Goal: Information Seeking & Learning: Find specific fact

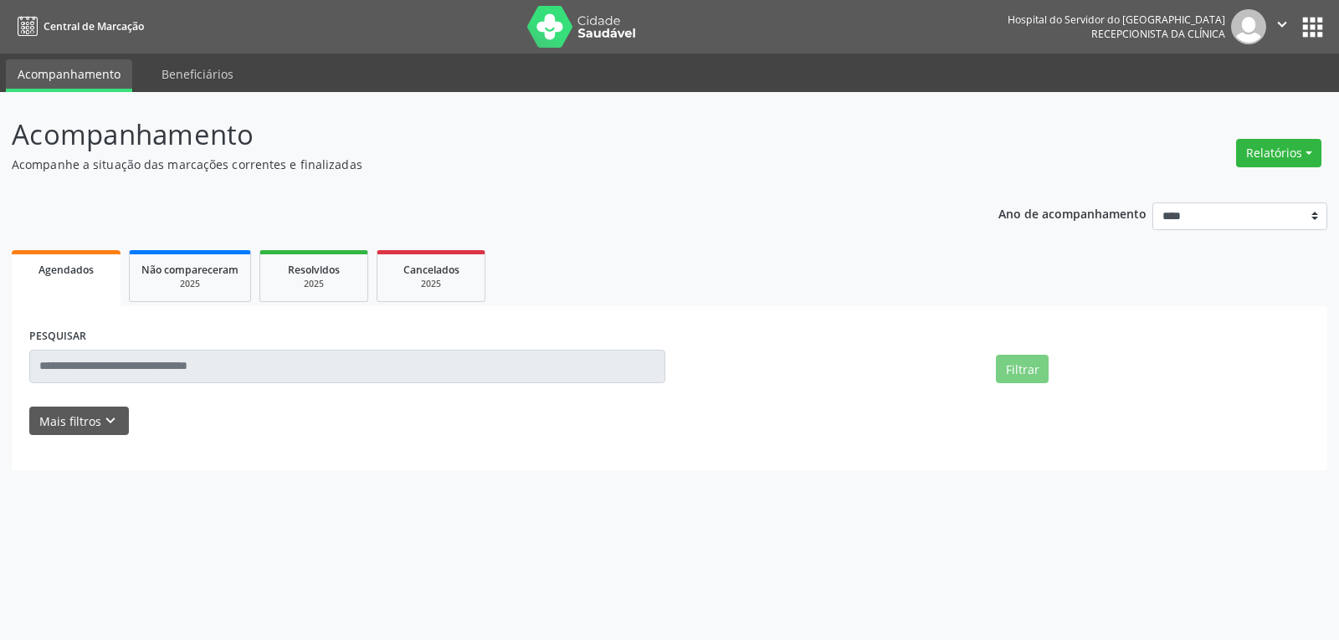
select select "*"
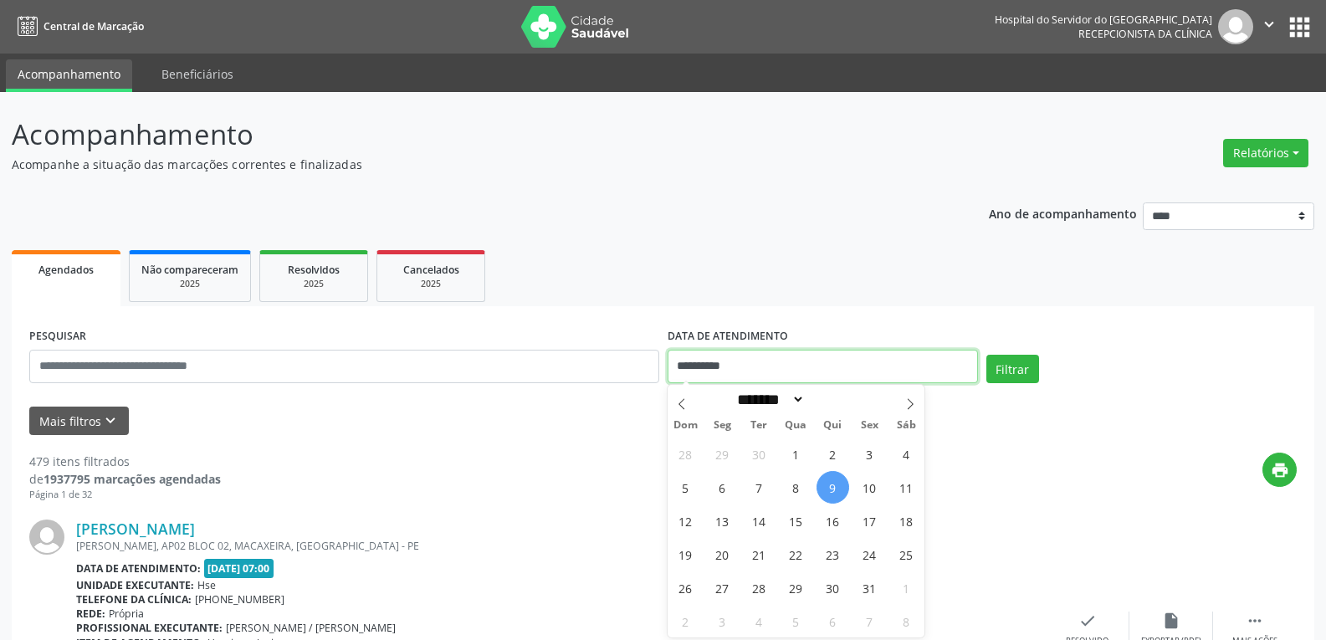
drag, startPoint x: 758, startPoint y: 366, endPoint x: 654, endPoint y: 363, distance: 103.8
click at [654, 363] on div "**********" at bounding box center [663, 359] width 1276 height 71
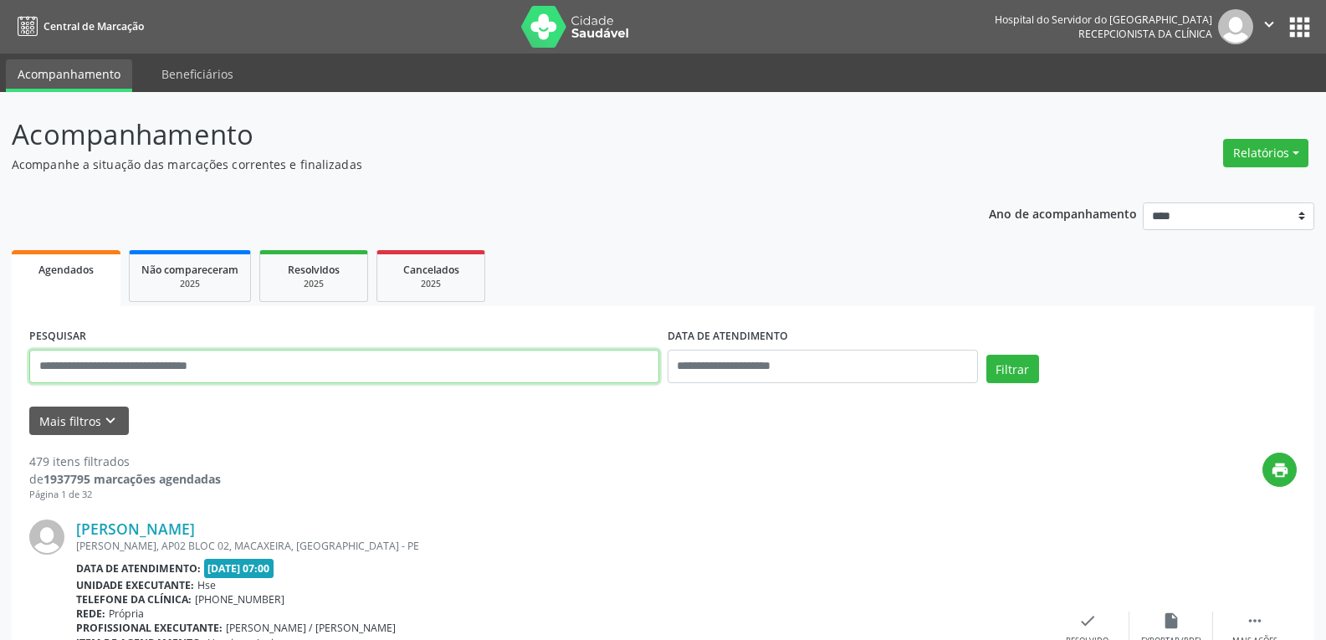
click at [74, 372] on input "text" at bounding box center [344, 366] width 630 height 33
type input "**********"
click at [987, 355] on button "Filtrar" at bounding box center [1013, 369] width 53 height 28
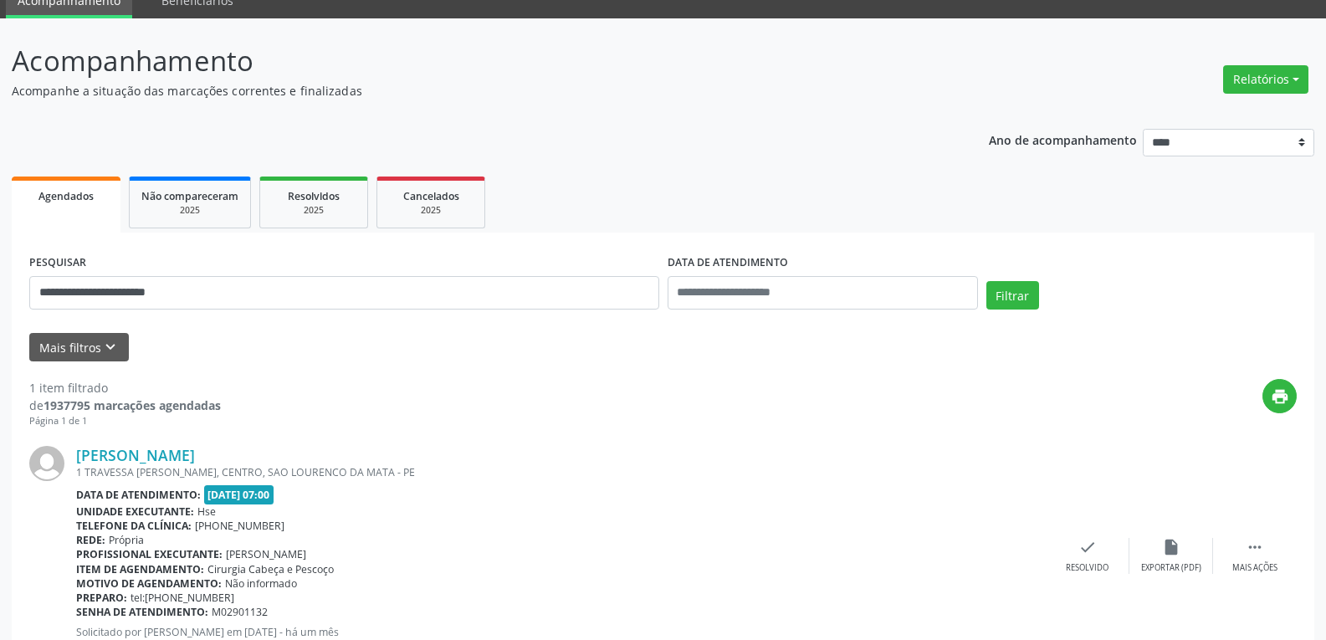
scroll to position [146, 0]
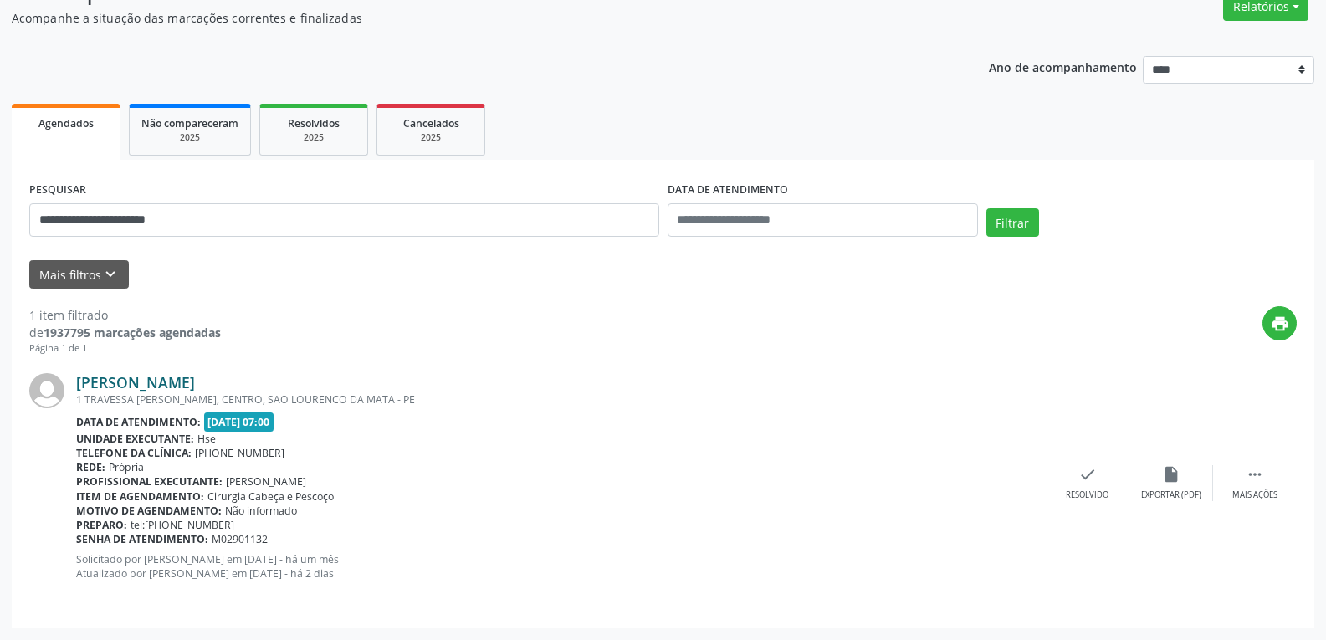
click at [169, 385] on link "[PERSON_NAME]" at bounding box center [135, 382] width 119 height 18
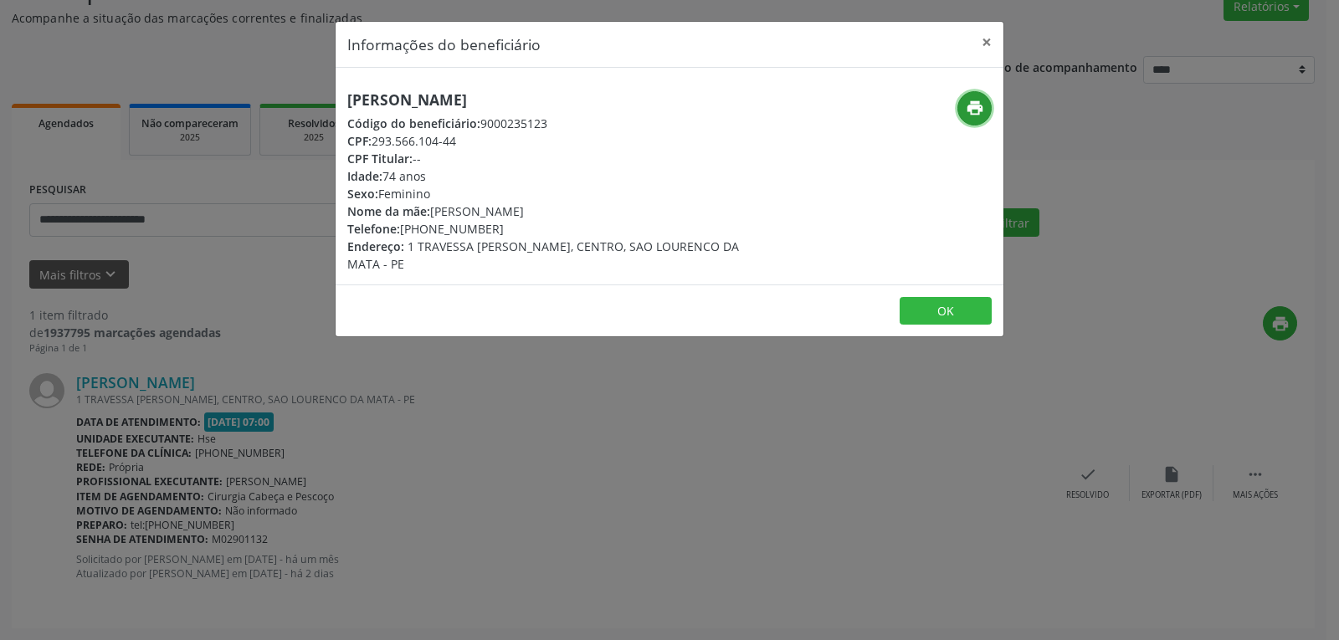
click at [977, 100] on icon "print" at bounding box center [975, 108] width 18 height 18
drag, startPoint x: 373, startPoint y: 141, endPoint x: 505, endPoint y: 141, distance: 131.4
click at [505, 141] on div "CPF: 293.566.104-44" at bounding box center [558, 141] width 422 height 18
copy div "293.566.104-44"
drag, startPoint x: 423, startPoint y: 228, endPoint x: 528, endPoint y: 227, distance: 104.6
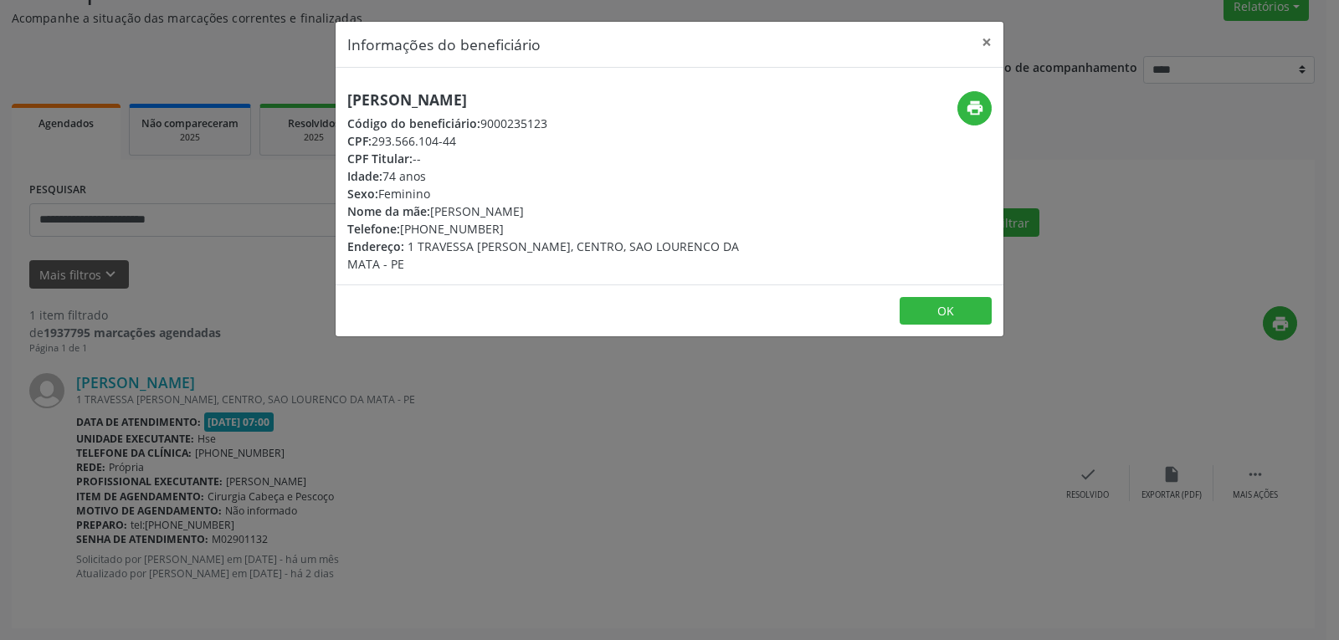
click at [528, 227] on div "Telefone: [PHONE_NUMBER]" at bounding box center [558, 229] width 422 height 18
copy div "99222-0033"
click at [988, 37] on button "×" at bounding box center [986, 42] width 33 height 41
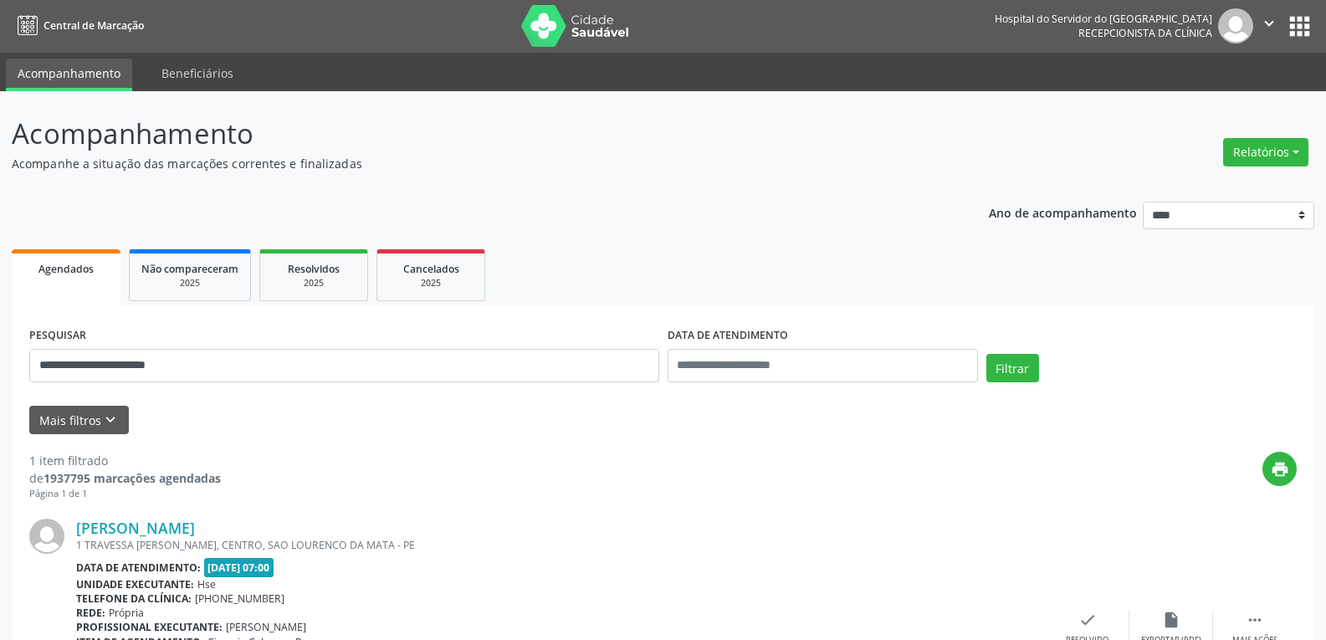
scroll to position [0, 0]
